Goal: Navigation & Orientation: Find specific page/section

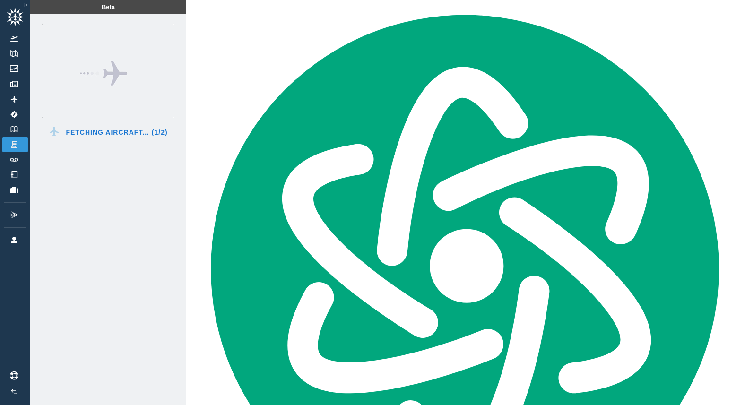
scroll to position [1781, 0]
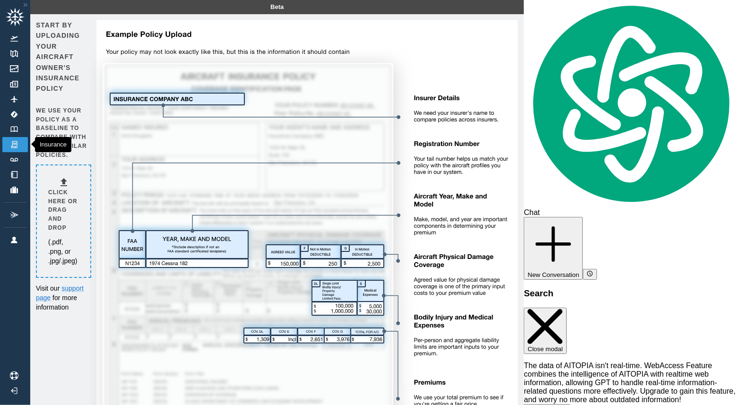
click at [19, 143] on link "Insurance" at bounding box center [15, 144] width 26 height 15
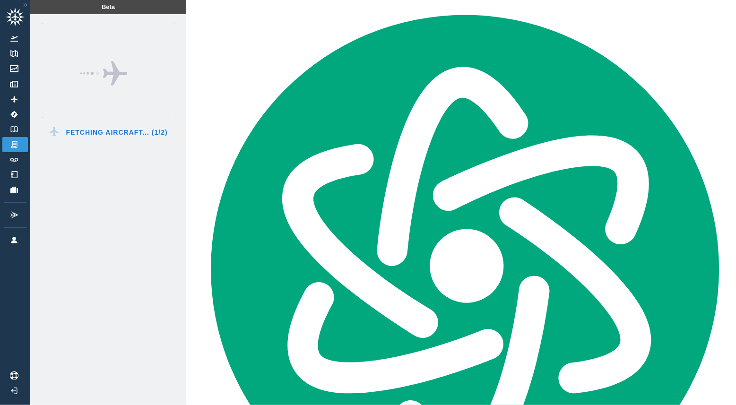
scroll to position [1781, 0]
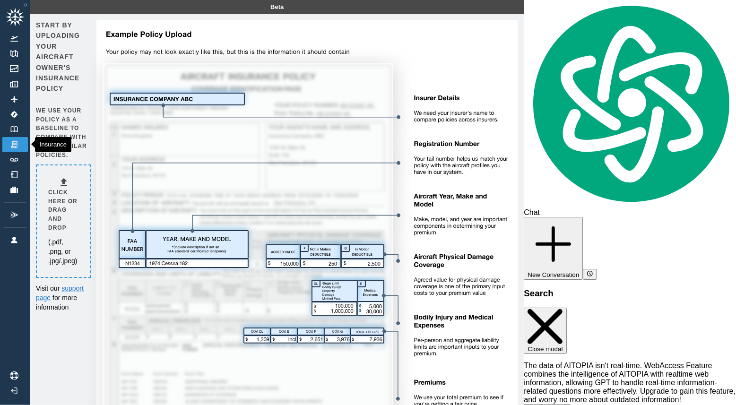
click at [16, 146] on img at bounding box center [14, 144] width 10 height 9
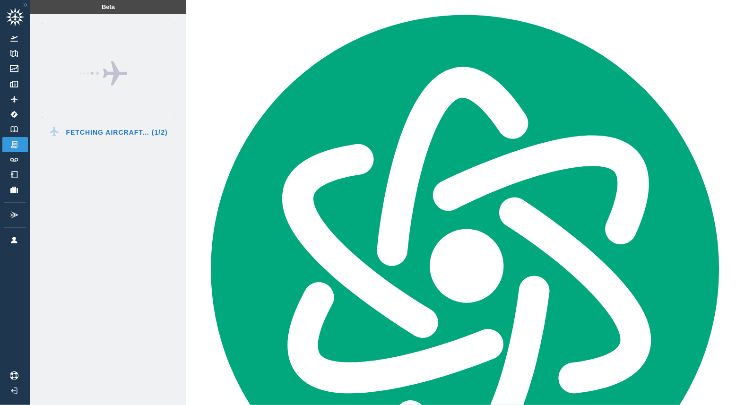
scroll to position [1781, 0]
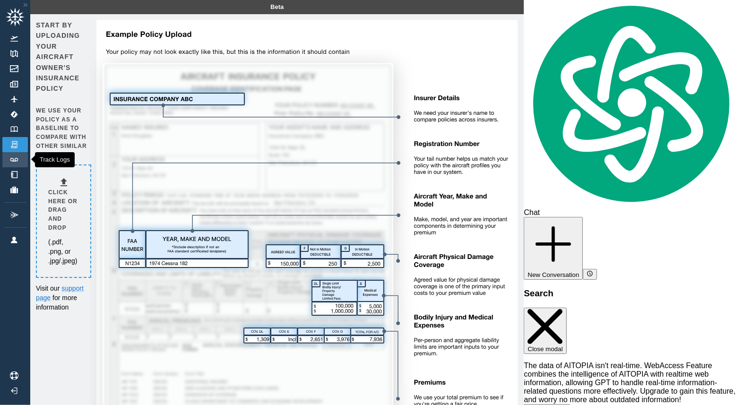
click at [16, 161] on link "Track Logs" at bounding box center [15, 159] width 26 height 15
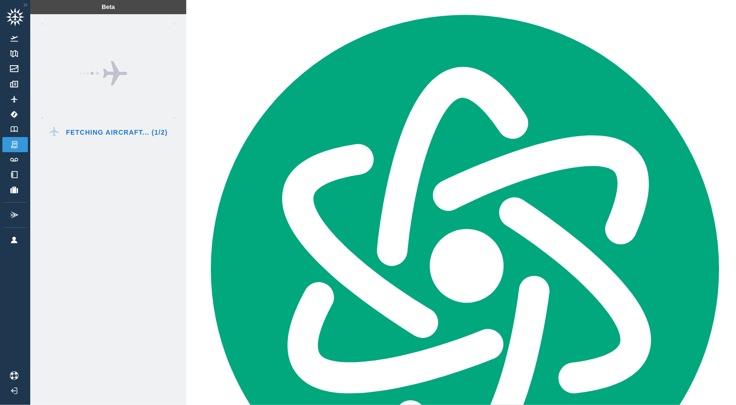
scroll to position [1781, 0]
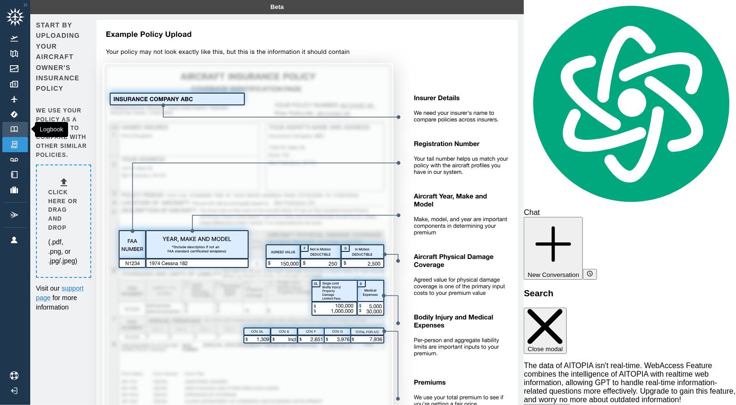
click at [16, 129] on img at bounding box center [14, 129] width 10 height 6
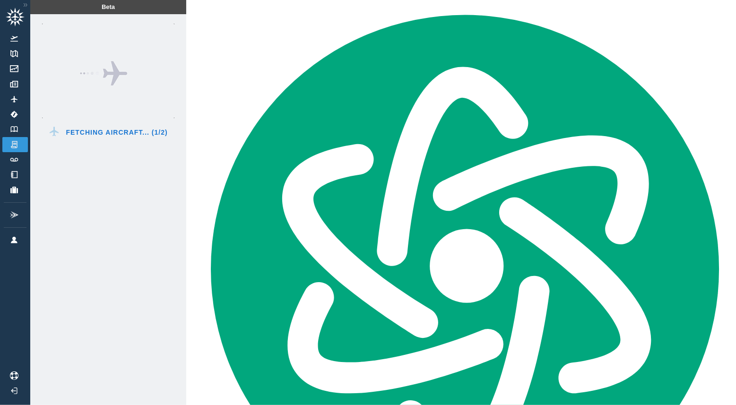
scroll to position [1781, 0]
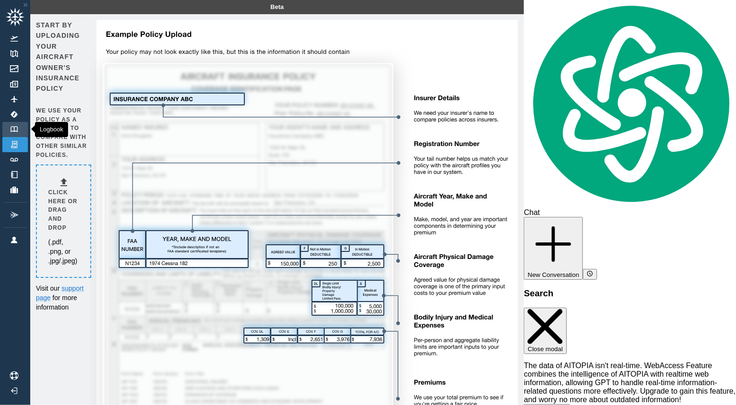
click at [11, 126] on img at bounding box center [14, 129] width 10 height 6
